Goal: Browse casually: Explore the website without a specific task or goal

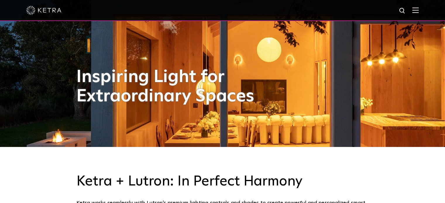
scroll to position [59, 0]
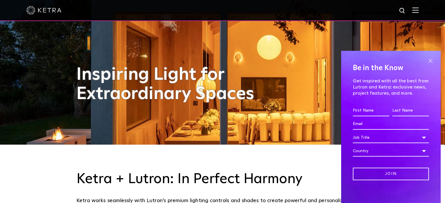
click at [426, 59] on span at bounding box center [430, 61] width 9 height 9
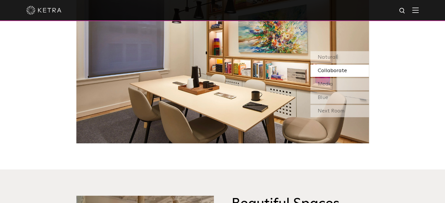
scroll to position [527, 0]
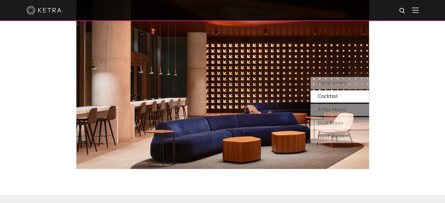
click at [328, 96] on span "Cocktail" at bounding box center [328, 96] width 20 height 5
click at [326, 110] on span "After Hours" at bounding box center [332, 109] width 29 height 5
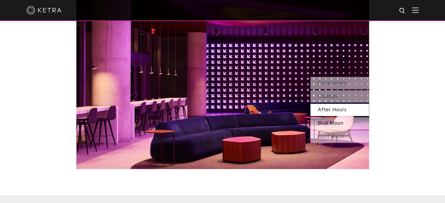
click at [328, 122] on span "Blue Moon" at bounding box center [330, 123] width 25 height 5
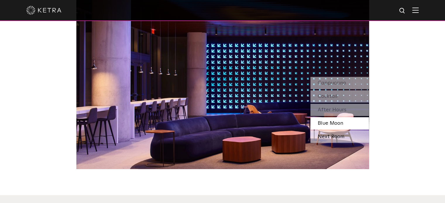
click at [334, 137] on div "Next Room" at bounding box center [340, 137] width 59 height 12
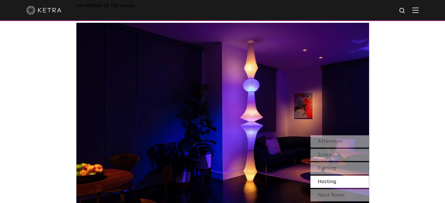
scroll to position [498, 0]
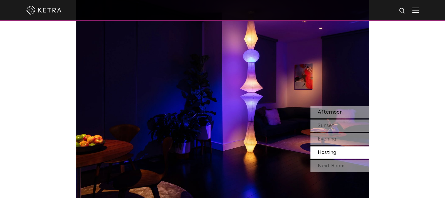
click at [330, 118] on div "Afternoon" at bounding box center [340, 112] width 59 height 12
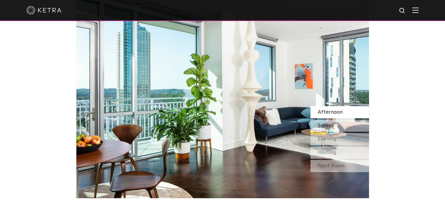
click at [330, 124] on span "Sunset" at bounding box center [326, 125] width 16 height 5
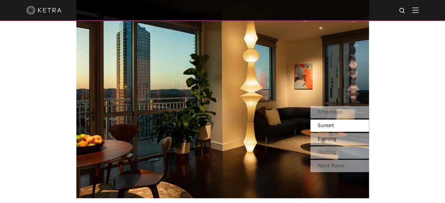
click at [337, 139] on div "Evening" at bounding box center [340, 139] width 59 height 12
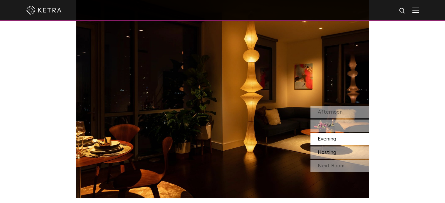
click at [336, 152] on span "Hosting" at bounding box center [327, 152] width 19 height 5
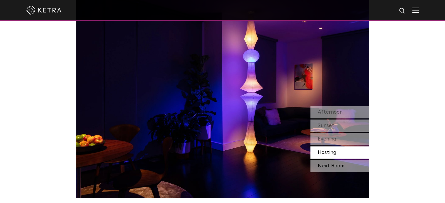
click at [335, 162] on div "Next Room" at bounding box center [340, 166] width 59 height 12
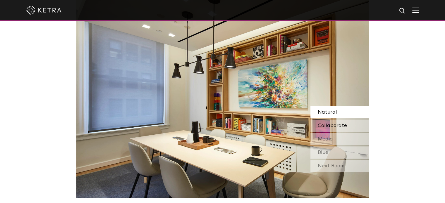
click at [330, 123] on span "Collaborate" at bounding box center [332, 125] width 29 height 5
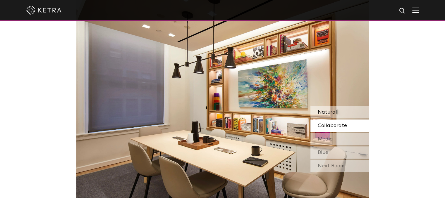
click at [327, 115] on span "Natural" at bounding box center [327, 112] width 19 height 5
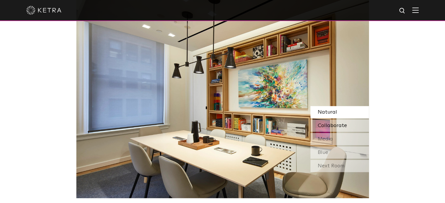
click at [327, 125] on span "Collaborate" at bounding box center [332, 125] width 29 height 5
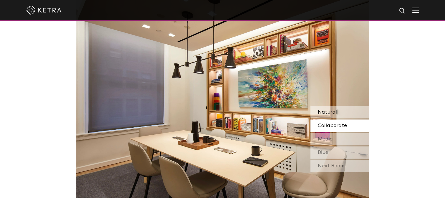
click at [327, 110] on span "Natural" at bounding box center [327, 112] width 19 height 5
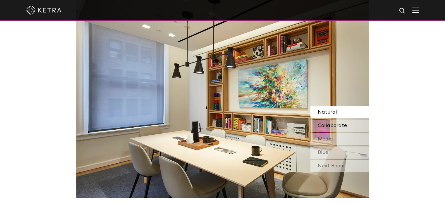
click at [327, 124] on span "Collaborate" at bounding box center [332, 125] width 29 height 5
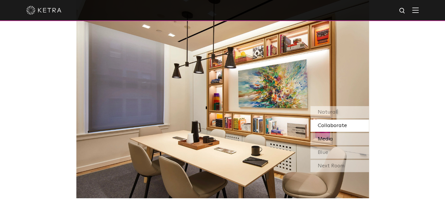
click at [327, 137] on span "Media" at bounding box center [325, 139] width 15 height 5
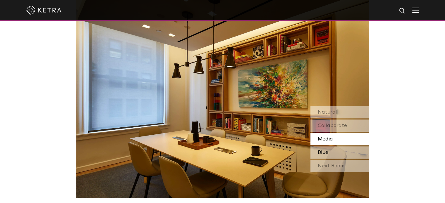
click at [320, 153] on span "Blue" at bounding box center [323, 152] width 11 height 5
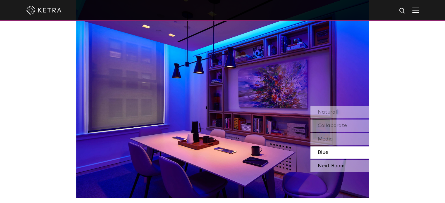
click at [321, 162] on div "Next Room" at bounding box center [340, 166] width 59 height 12
